Goal: Transaction & Acquisition: Book appointment/travel/reservation

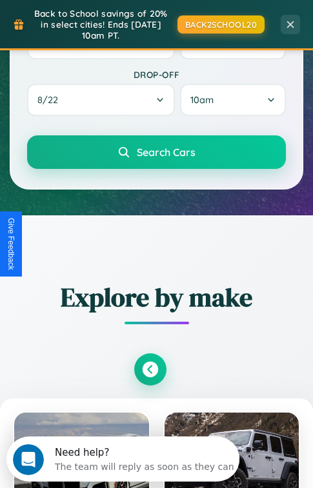
scroll to position [781, 0]
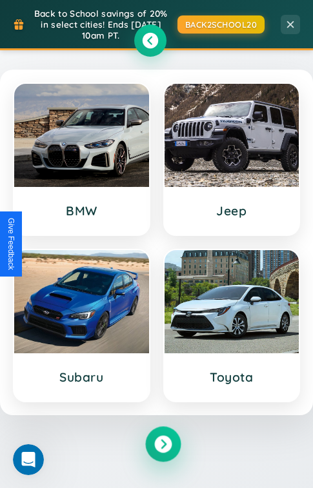
click at [163, 446] on icon at bounding box center [162, 443] width 17 height 17
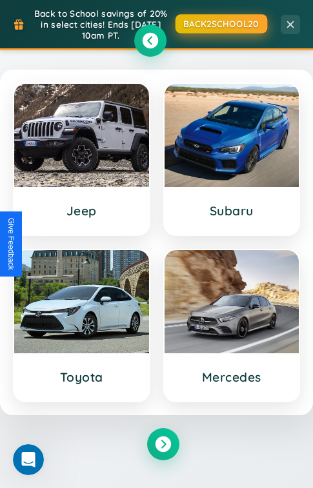
click at [220, 23] on button "BACK2SCHOOL20" at bounding box center [221, 23] width 92 height 19
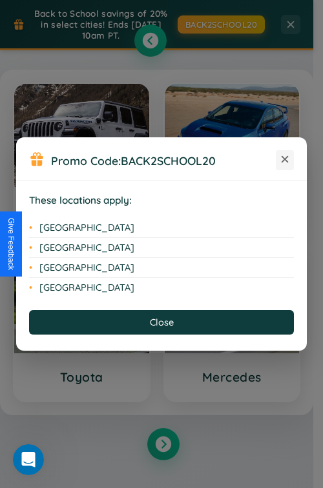
click at [284, 160] on icon at bounding box center [284, 159] width 7 height 7
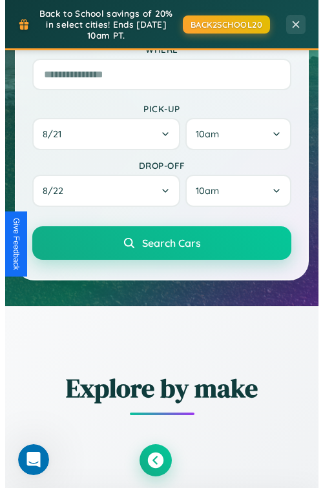
scroll to position [192, 0]
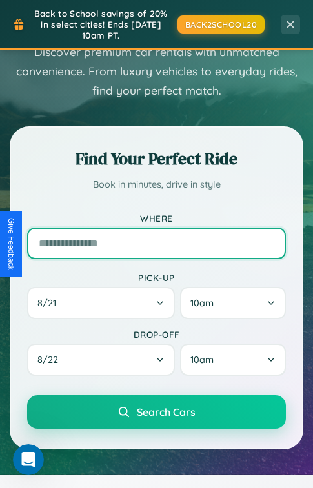
click at [156, 244] on input "text" at bounding box center [156, 244] width 259 height 32
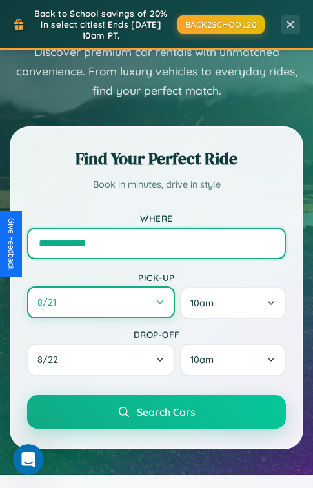
type input "**********"
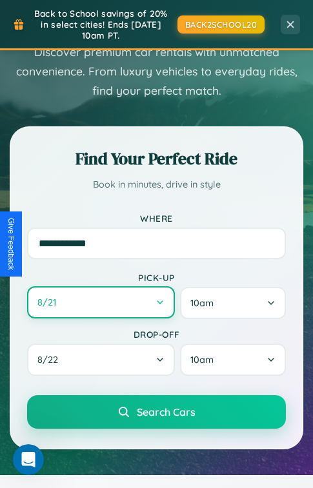
click at [101, 304] on button "8 / 21" at bounding box center [101, 302] width 148 height 32
select select "*"
select select "****"
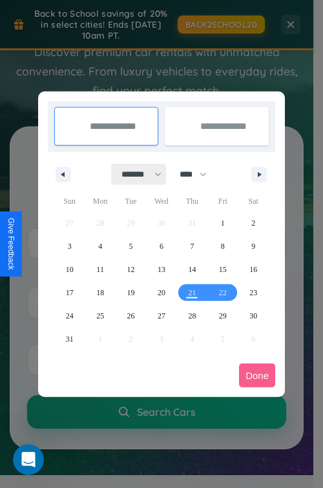
click at [135, 174] on select "******* ******** ***** ***** *** **** **** ****** ********* ******* ******** **…" at bounding box center [139, 174] width 55 height 21
select select "**"
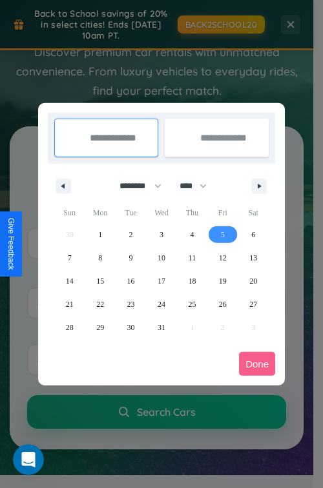
click at [222, 234] on span "5" at bounding box center [223, 234] width 4 height 23
type input "**********"
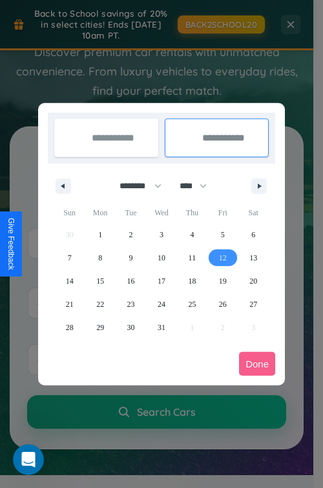
click at [222, 257] on span "12" at bounding box center [223, 257] width 8 height 23
type input "**********"
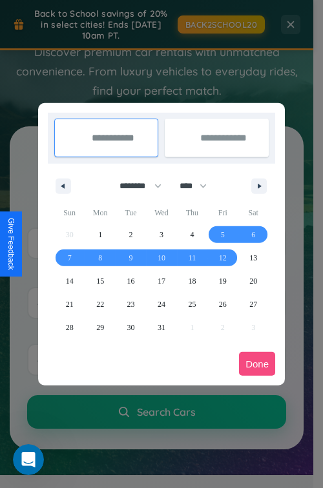
click at [257, 364] on button "Done" at bounding box center [257, 364] width 36 height 24
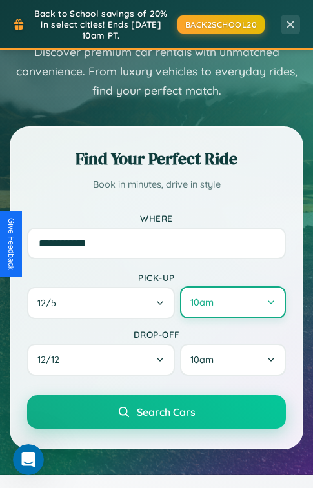
click at [233, 304] on button "10am" at bounding box center [233, 302] width 106 height 32
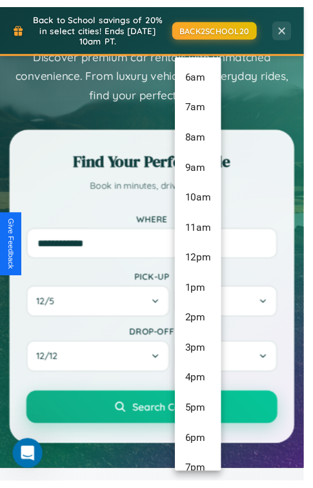
scroll to position [136, 0]
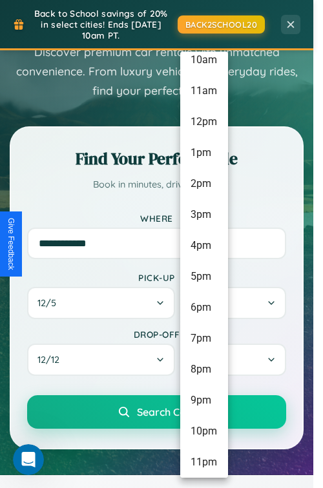
click at [203, 462] on li "11pm" at bounding box center [204, 462] width 48 height 31
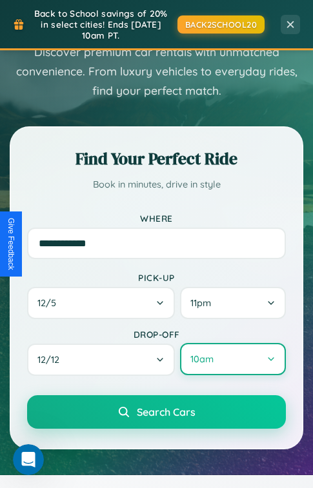
click at [233, 361] on button "10am" at bounding box center [233, 359] width 106 height 32
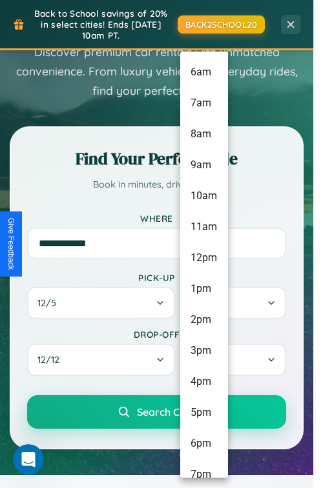
click at [203, 468] on li "7pm" at bounding box center [204, 474] width 48 height 31
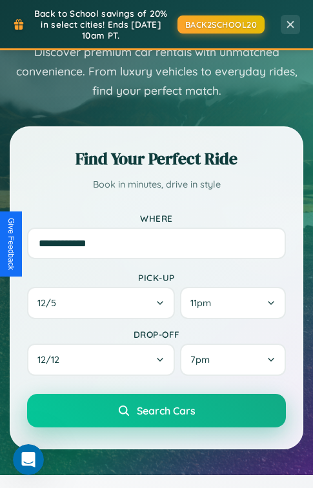
click at [156, 413] on span "Search Cars" at bounding box center [166, 410] width 59 height 13
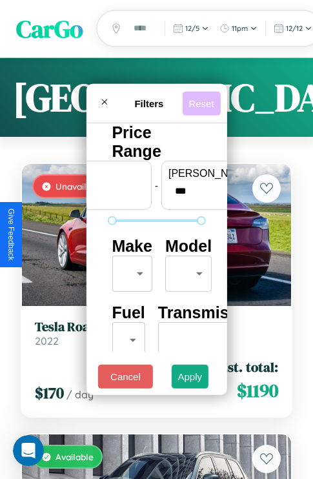
click at [203, 99] on button "Reset" at bounding box center [201, 103] width 38 height 24
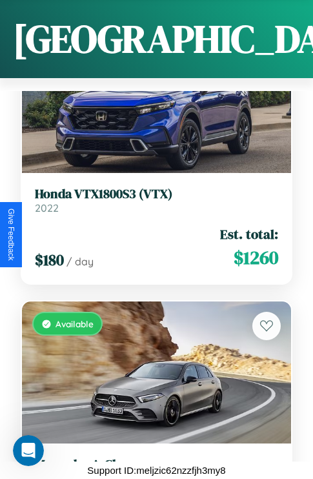
scroll to position [41049, 0]
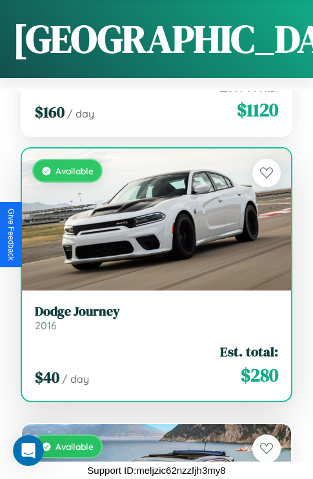
click at [152, 357] on div "$ 40 / day Est. total: $ 280" at bounding box center [156, 365] width 243 height 46
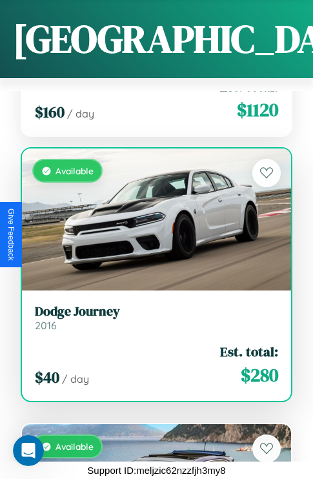
click at [152, 357] on div "$ 40 / day Est. total: $ 280" at bounding box center [156, 365] width 243 height 46
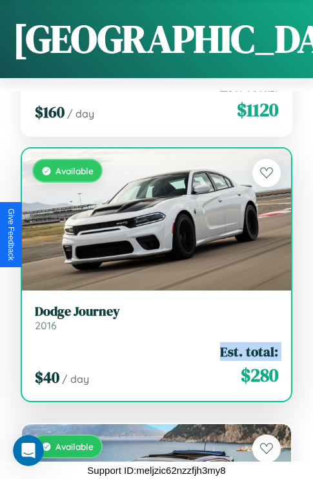
click at [152, 357] on div "$ 40 / day Est. total: $ 280" at bounding box center [156, 365] width 243 height 46
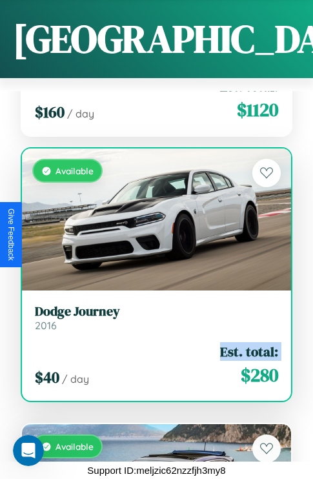
click at [152, 357] on div "$ 40 / day Est. total: $ 280" at bounding box center [156, 365] width 243 height 46
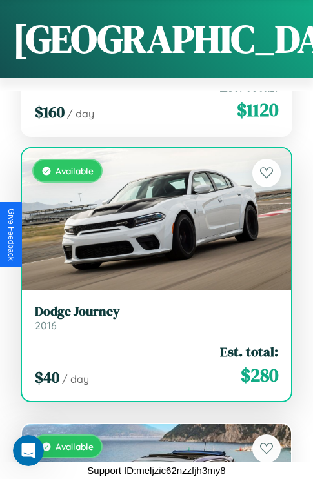
click at [152, 357] on div "$ 40 / day Est. total: $ 280" at bounding box center [156, 365] width 243 height 46
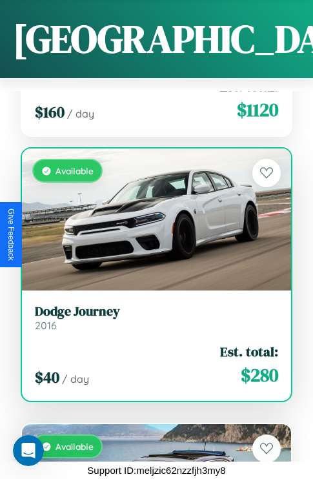
click at [152, 310] on h3 "Dodge Journey" at bounding box center [156, 310] width 243 height 15
